Goal: Task Accomplishment & Management: Complete application form

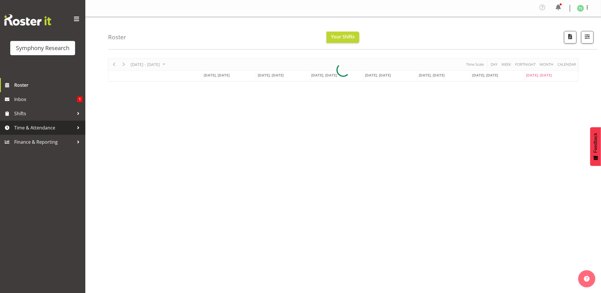
click at [51, 126] on span "Time & Attendance" at bounding box center [44, 127] width 60 height 9
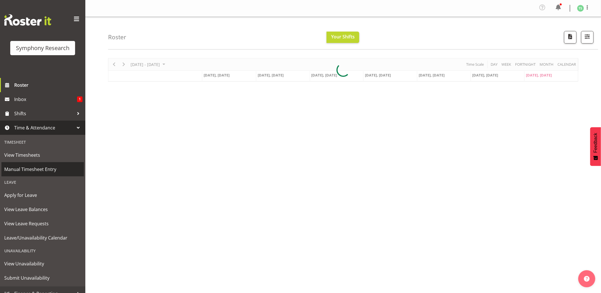
click at [35, 168] on span "Manual Timesheet Entry" at bounding box center [42, 169] width 77 height 9
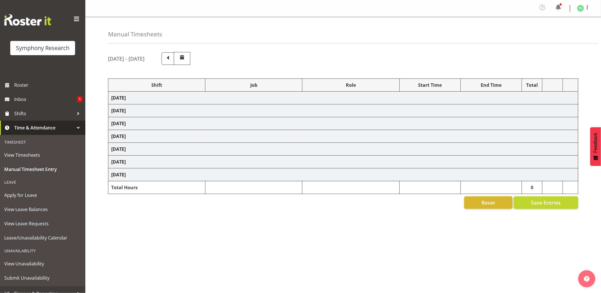
select select "56692"
select select "10499"
select select "47"
select select "48116"
select select "9426"
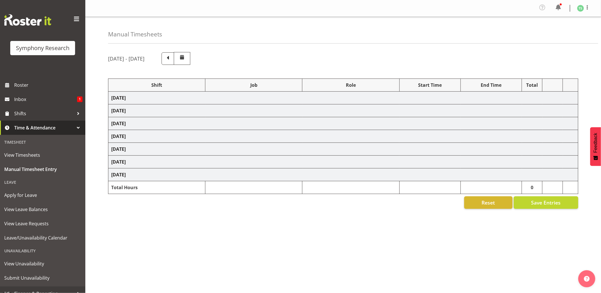
select select "47"
select select "56692"
select select "10499"
select select "47"
select select "56692"
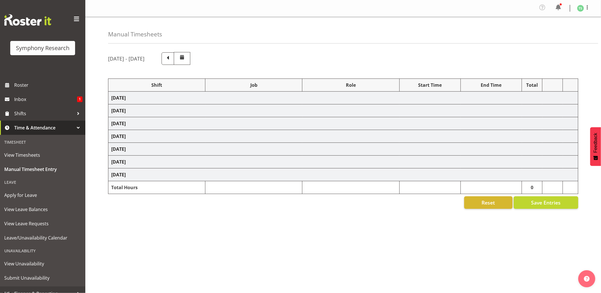
select select "10499"
select select "47"
select select "26078"
select select "10587"
select select "26078"
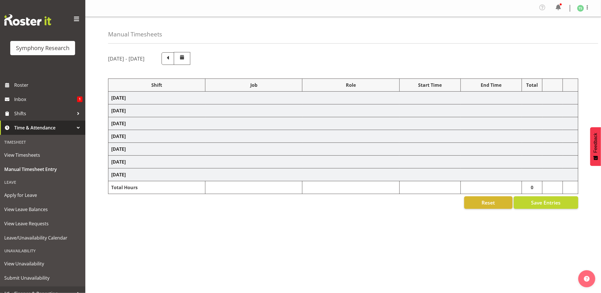
select select "10587"
select select "47"
select select "56692"
select select "10499"
select select "47"
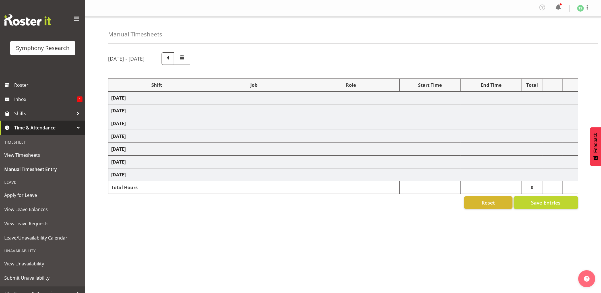
select select "26078"
select select "10587"
select select "47"
select select "26078"
select select "10587"
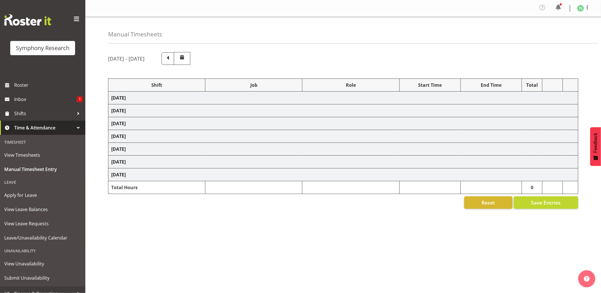
select select "47"
select select "26078"
select select "10499"
select select "47"
select select "10587"
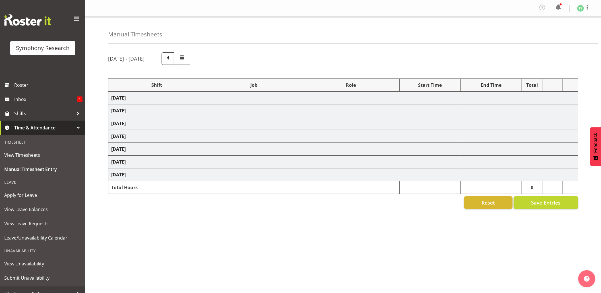
select select "47"
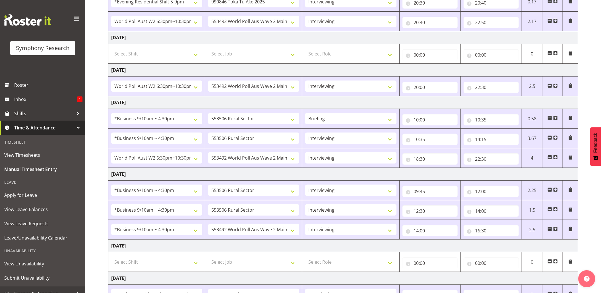
scroll to position [183, 0]
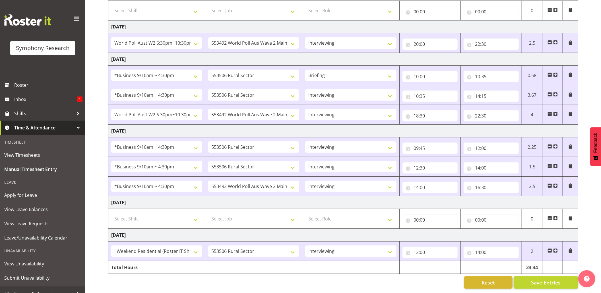
click at [554, 248] on span at bounding box center [555, 250] width 5 height 5
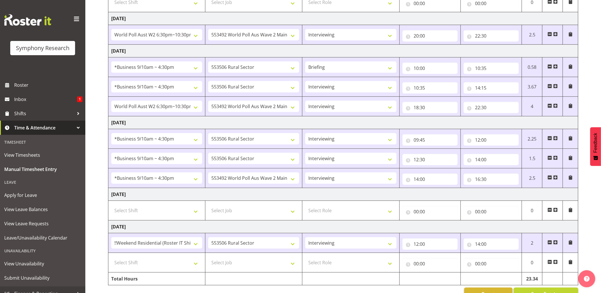
scroll to position [203, 0]
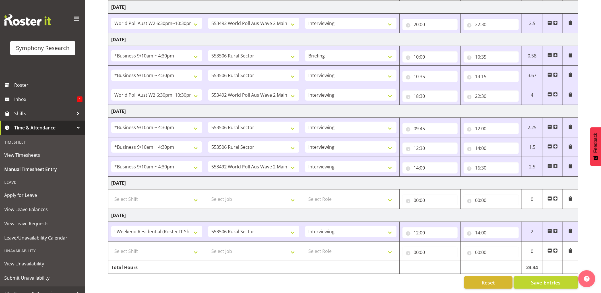
click at [202, 247] on td "Select Shift !!Weekend Residential (Roster IT Shift Label) *Business 9/10am ~ 4…" at bounding box center [156, 251] width 97 height 20
click at [197, 248] on select "Select Shift !!Weekend Residential (Roster IT Shift Label) *Business 9/10am ~ 4…" at bounding box center [156, 250] width 91 height 11
select select "17154"
click at [111, 245] on select "Select Shift !!Weekend Residential (Roster IT Shift Label) *Business 9/10am ~ 4…" at bounding box center [156, 250] width 91 height 11
click at [298, 248] on select "Select Job 550060 IF Admin 553492 World Poll Aus Wave 2 Main 2025 553493 World …" at bounding box center [253, 250] width 91 height 11
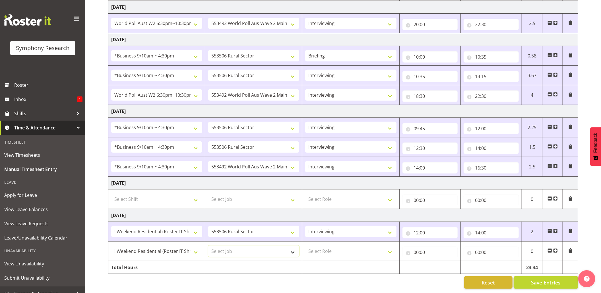
select select "10499"
click at [208, 245] on select "Select Job 550060 IF Admin 553492 World Poll Aus Wave 2 Main 2025 553493 World …" at bounding box center [253, 250] width 91 height 11
drag, startPoint x: 391, startPoint y: 245, endPoint x: 386, endPoint y: 250, distance: 7.8
click at [391, 245] on select "Select Role Briefing Interviewing" at bounding box center [350, 250] width 91 height 11
select select "47"
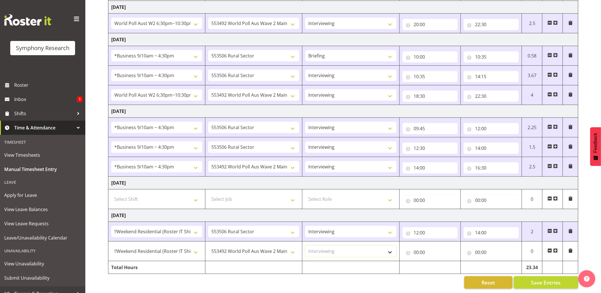
click at [305, 245] on select "Select Role Briefing Interviewing" at bounding box center [350, 250] width 91 height 11
click at [415, 248] on input "00:00" at bounding box center [429, 251] width 55 height 11
click at [435, 261] on select "00 01 02 03 04 05 06 07 08 09 10 11 12 13 14 15 16 17 18 19 20 21 22 23" at bounding box center [441, 266] width 13 height 11
select select "14"
click at [435, 261] on select "00 01 02 03 04 05 06 07 08 09 10 11 12 13 14 15 16 17 18 19 20 21 22 23" at bounding box center [441, 266] width 13 height 11
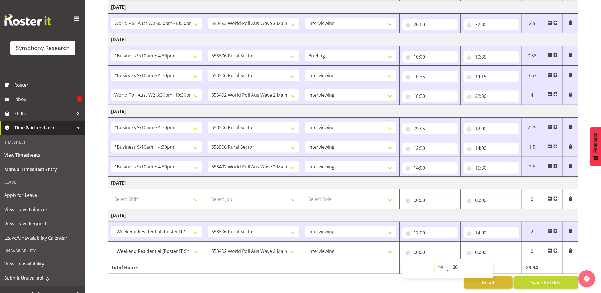
type input "14:00"
click at [481, 246] on input "00:00" at bounding box center [490, 251] width 55 height 11
click at [499, 261] on select "00 01 02 03 04 05 06 07 08 09 10 11 12 13 14 15 16 17 18 19 20 21 22 23" at bounding box center [502, 266] width 13 height 11
select select "15"
click at [496, 261] on select "00 01 02 03 04 05 06 07 08 09 10 11 12 13 14 15 16 17 18 19 20 21 22 23" at bounding box center [502, 266] width 13 height 11
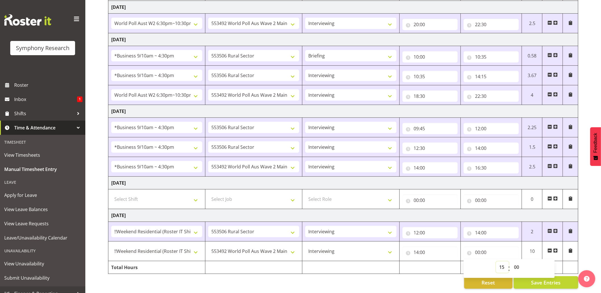
type input "15:00"
click at [483, 247] on input "15:00" at bounding box center [490, 251] width 55 height 11
click at [510, 261] on div "00 01 02 03 04 05 06 07 08 09 10 11 12 13 14 15 16 17 18 19 20 21 22 23 24 25 2…" at bounding box center [516, 268] width 13 height 14
click at [513, 261] on select "00 01 02 03 04 05 06 07 08 09 10 11 12 13 14 15 16 17 18 19 20 21 22 23 24 25 2…" at bounding box center [517, 266] width 13 height 11
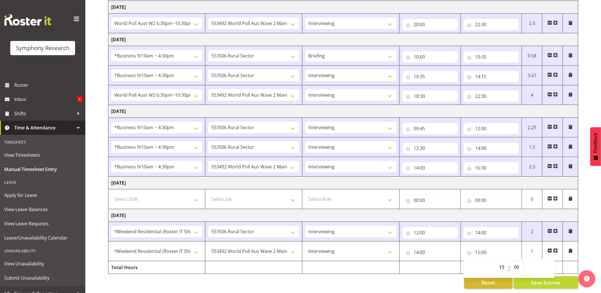
select select "30"
click at [511, 261] on select "00 01 02 03 04 05 06 07 08 09 10 11 12 13 14 15 16 17 18 19 20 21 22 23 24 25 2…" at bounding box center [517, 266] width 13 height 11
type input "15:30"
click at [554, 248] on span at bounding box center [555, 250] width 5 height 5
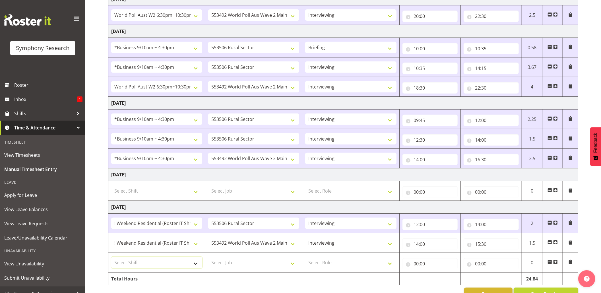
click at [200, 265] on select "Select Shift !!Weekend Residential (Roster IT Shift Label) *Business 9/10am ~ 4…" at bounding box center [156, 262] width 91 height 11
select select "17154"
click at [111, 259] on select "Select Shift !!Weekend Residential (Roster IT Shift Label) *Business 9/10am ~ 4…" at bounding box center [156, 262] width 91 height 11
click at [292, 265] on select "Select Job 550060 IF Admin 553492 World Poll Aus Wave 2 Main 2025 553493 World …" at bounding box center [253, 262] width 91 height 11
select select "10499"
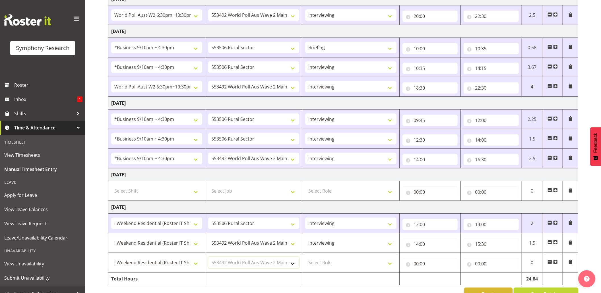
click at [208, 259] on select "Select Job 550060 IF Admin 553492 World Poll Aus Wave 2 Main 2025 553493 World …" at bounding box center [253, 262] width 91 height 11
click at [386, 266] on select "Select Role Briefing Interviewing" at bounding box center [350, 262] width 91 height 11
select select "47"
click at [305, 259] on select "Select Role Briefing Interviewing" at bounding box center [350, 262] width 91 height 11
click at [415, 266] on input "00:00" at bounding box center [429, 263] width 55 height 11
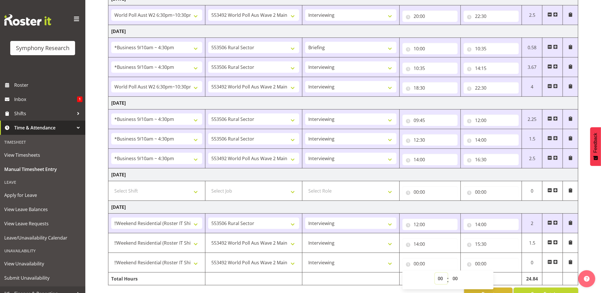
click at [441, 279] on select "00 01 02 03 04 05 06 07 08 09 10 11 12 13 14 15 16 17 18 19 20 21 22 23" at bounding box center [441, 278] width 13 height 11
select select "16"
click at [435, 275] on select "00 01 02 03 04 05 06 07 08 09 10 11 12 13 14 15 16 17 18 19 20 21 22 23" at bounding box center [441, 278] width 13 height 11
type input "16:00"
click at [477, 266] on input "00:00" at bounding box center [490, 263] width 55 height 11
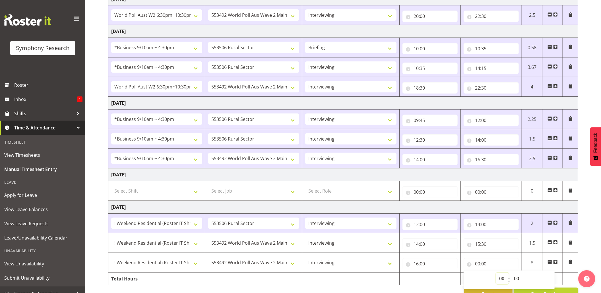
click at [500, 277] on select "00 01 02 03 04 05 06 07 08 09 10 11 12 13 14 15 16 17 18 19 20 21 22 23" at bounding box center [502, 278] width 13 height 11
select select "19"
click at [496, 275] on select "00 01 02 03 04 05 06 07 08 09 10 11 12 13 14 15 16 17 18 19 20 21 22 23" at bounding box center [502, 278] width 13 height 11
type input "19:00"
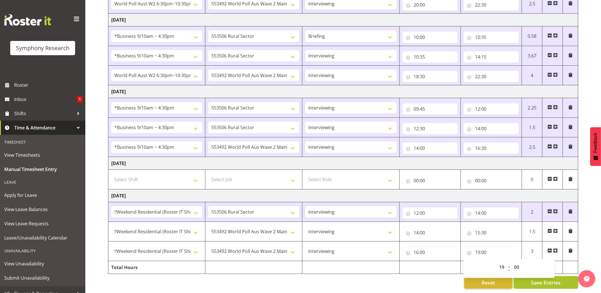
click at [552, 279] on span "Save Entries" at bounding box center [546, 282] width 30 height 7
click at [541, 279] on span "Save Entries" at bounding box center [546, 282] width 30 height 7
select select "10499"
select select "47"
select select "10499"
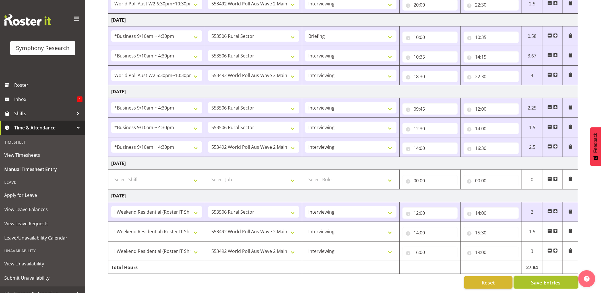
select select "47"
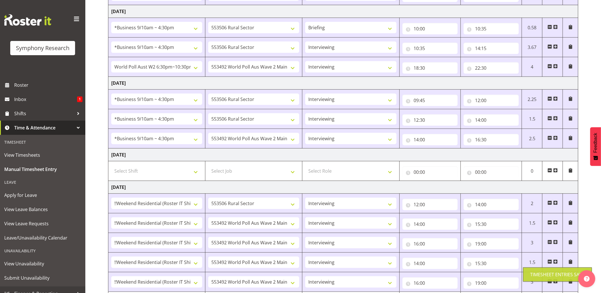
scroll to position [262, 0]
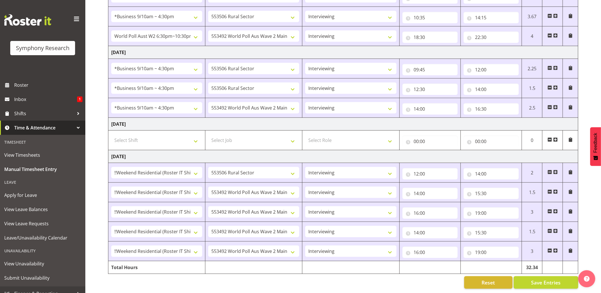
click at [549, 209] on span at bounding box center [549, 211] width 5 height 5
type input "14:00"
type input "15:30"
type input "16:00"
type input "19:00"
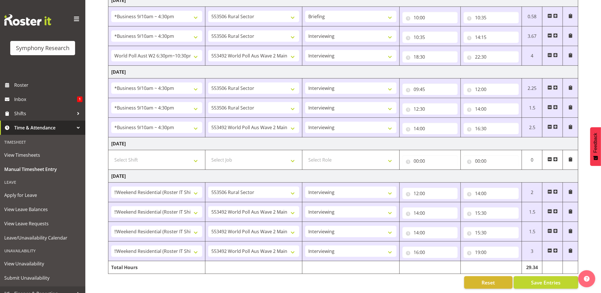
scroll to position [242, 0]
click at [537, 279] on span "Save Entries" at bounding box center [546, 282] width 30 height 7
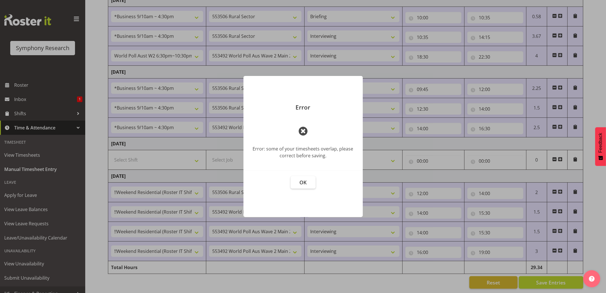
click at [303, 182] on button "OK" at bounding box center [303, 182] width 25 height 13
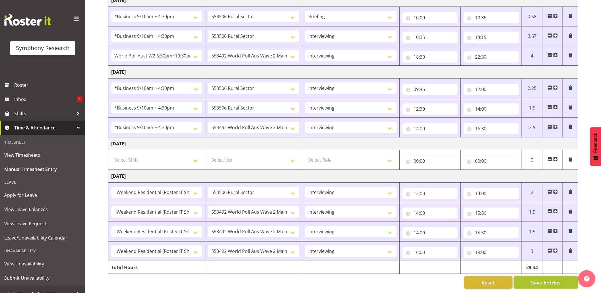
click at [527, 276] on button "Save Entries" at bounding box center [545, 282] width 65 height 13
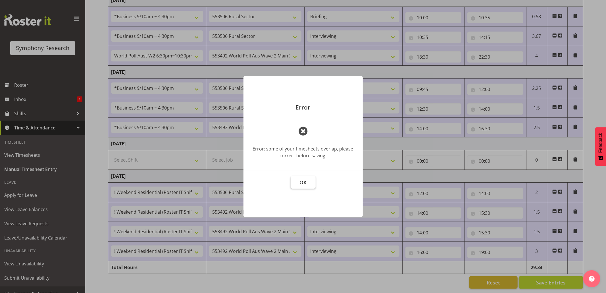
drag, startPoint x: 305, startPoint y: 180, endPoint x: 321, endPoint y: 182, distance: 16.6
click at [306, 180] on span "OK" at bounding box center [303, 182] width 7 height 7
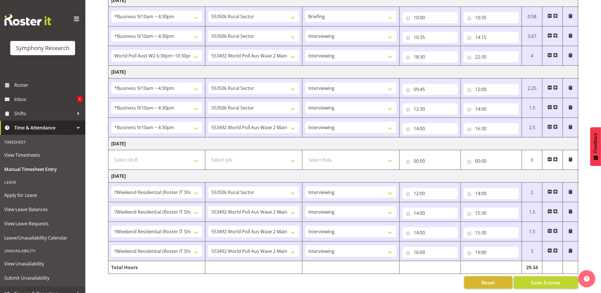
click at [547, 229] on span at bounding box center [549, 231] width 5 height 5
click at [548, 229] on span at bounding box center [549, 231] width 5 height 5
click at [546, 243] on td at bounding box center [552, 251] width 20 height 20
click at [548, 248] on span at bounding box center [549, 250] width 5 height 5
click at [545, 279] on span "Save Entries" at bounding box center [546, 282] width 30 height 7
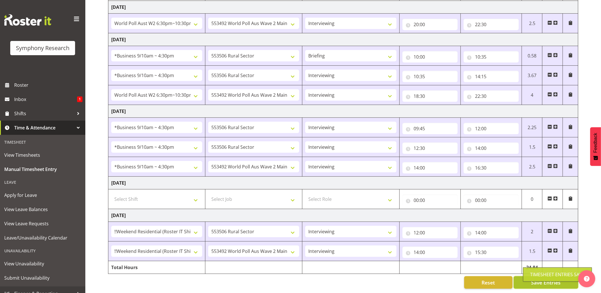
scroll to position [203, 0]
click at [533, 272] on div "Timesheet Entries Save" at bounding box center [557, 274] width 55 height 7
click at [555, 248] on span at bounding box center [555, 250] width 5 height 5
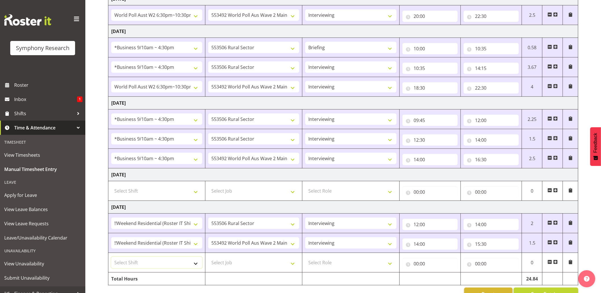
click at [197, 264] on select "Select Shift !!Weekend Residential (Roster IT Shift Label) *Business 9/10am ~ 4…" at bounding box center [156, 262] width 91 height 11
select select "17154"
click at [111, 259] on select "Select Shift !!Weekend Residential (Roster IT Shift Label) *Business 9/10am ~ 4…" at bounding box center [156, 262] width 91 height 11
click at [292, 264] on select "Select Job 550060 IF Admin 553492 World Poll Aus Wave 2 Main 2025 553493 World …" at bounding box center [253, 262] width 91 height 11
select select "10499"
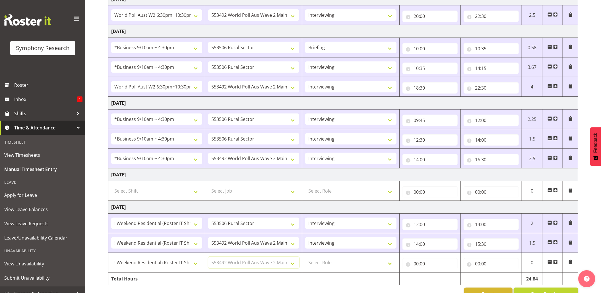
click at [208, 259] on select "Select Job 550060 IF Admin 553492 World Poll Aus Wave 2 Main 2025 553493 World …" at bounding box center [253, 262] width 91 height 11
click at [388, 267] on select "Select Role Briefing Interviewing" at bounding box center [350, 262] width 91 height 11
select select "47"
click at [305, 259] on select "Select Role Briefing Interviewing" at bounding box center [350, 262] width 91 height 11
click at [414, 267] on input "00:00" at bounding box center [429, 263] width 55 height 11
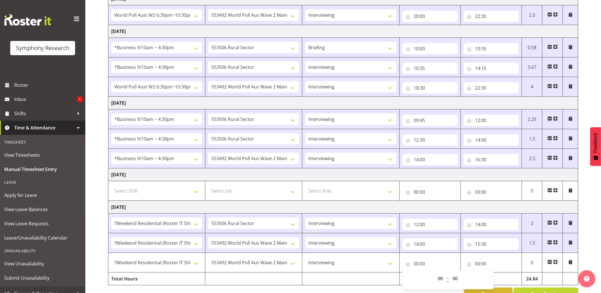
click at [437, 274] on div "00 01 02 03 04 05 06 07 08 09 10 11 12 13 14 15 16 17 18 19 20 21 22 23 : 00 01…" at bounding box center [447, 279] width 91 height 19
click at [438, 277] on select "00 01 02 03 04 05 06 07 08 09 10 11 12 13 14 15 16 17 18 19 20 21 22 23" at bounding box center [441, 278] width 13 height 11
select select "16"
click at [435, 275] on select "00 01 02 03 04 05 06 07 08 09 10 11 12 13 14 15 16 17 18 19 20 21 22 23" at bounding box center [441, 278] width 13 height 11
type input "16:00"
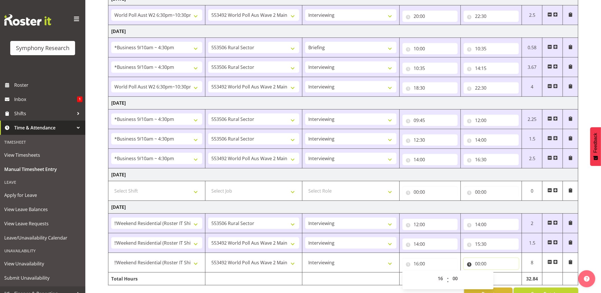
click at [481, 266] on input "00:00" at bounding box center [490, 263] width 55 height 11
click at [502, 280] on select "00 01 02 03 04 05 06 07 08 09 10 11 12 13 14 15 16 17 18 19 20 21 22 23" at bounding box center [502, 278] width 13 height 11
select select "19"
click at [496, 275] on select "00 01 02 03 04 05 06 07 08 09 10 11 12 13 14 15 16 17 18 19 20 21 22 23" at bounding box center [502, 278] width 13 height 11
type input "19:00"
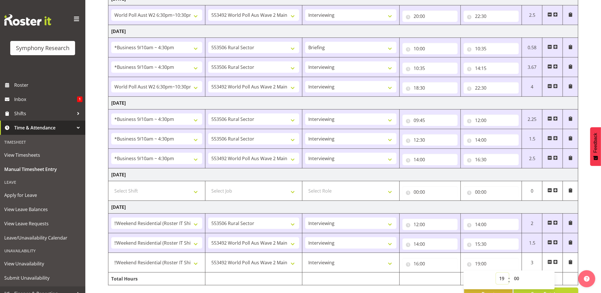
scroll to position [223, 0]
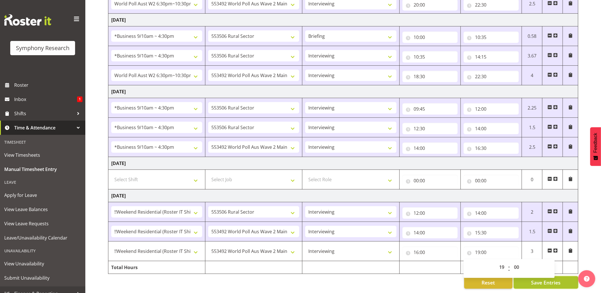
click at [536, 279] on span "Save Entries" at bounding box center [546, 282] width 30 height 7
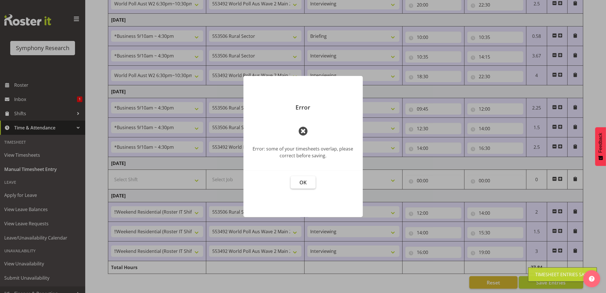
drag, startPoint x: 299, startPoint y: 187, endPoint x: 463, endPoint y: 255, distance: 177.4
click at [301, 188] on button "OK" at bounding box center [303, 182] width 25 height 13
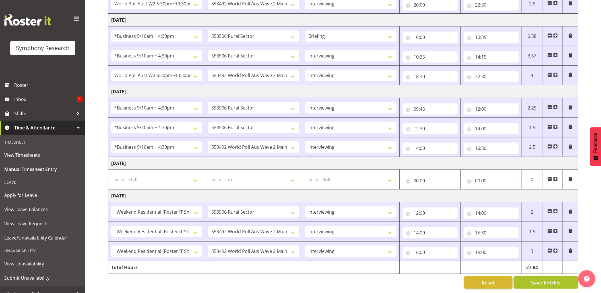
click at [541, 276] on button "Save Entries" at bounding box center [545, 282] width 65 height 13
click at [532, 275] on div "Timesheet Entries Save" at bounding box center [557, 274] width 55 height 7
click at [532, 279] on span "Save Entries" at bounding box center [546, 282] width 30 height 7
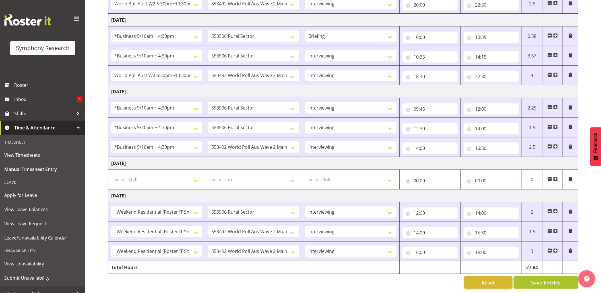
click at [532, 279] on span "Save Entries" at bounding box center [546, 282] width 30 height 7
click at [532, 272] on div "Timesheet Entries Save" at bounding box center [557, 274] width 55 height 7
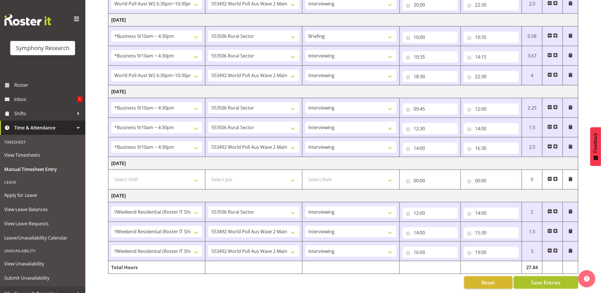
click at [538, 279] on span "Save Entries" at bounding box center [546, 282] width 30 height 7
click at [532, 279] on span "Save Entries" at bounding box center [546, 282] width 30 height 7
click at [18, 109] on span "Shifts" at bounding box center [44, 113] width 60 height 9
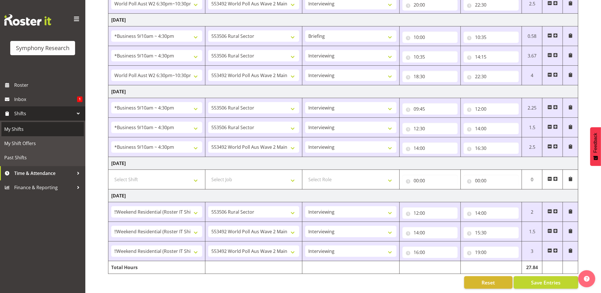
click at [15, 128] on span "My Shifts" at bounding box center [42, 129] width 77 height 9
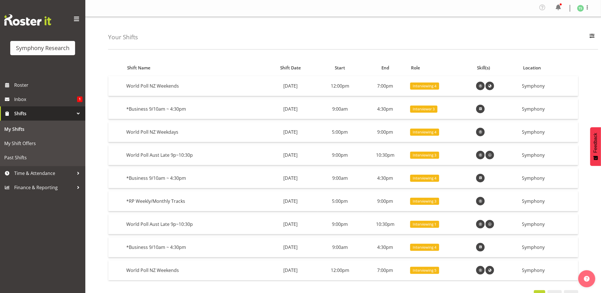
scroll to position [24, 0]
